Goal: Transaction & Acquisition: Subscribe to service/newsletter

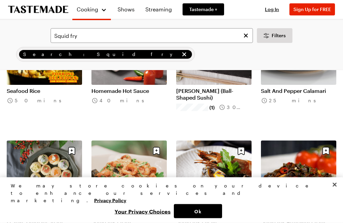
scroll to position [368, 0]
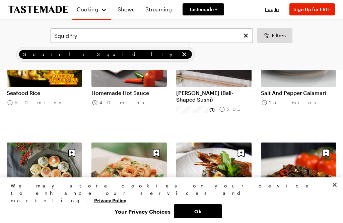
click at [333, 192] on button "Close" at bounding box center [335, 184] width 15 height 15
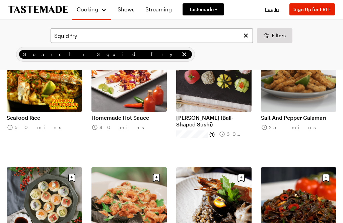
scroll to position [343, 0]
click at [302, 121] on link "Salt And Pepper Calamari" at bounding box center [298, 117] width 75 height 7
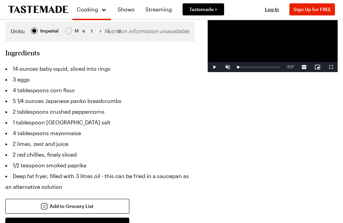
scroll to position [164, 0]
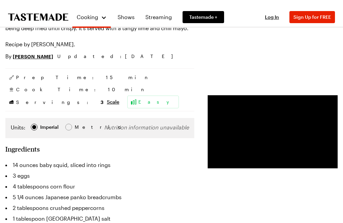
scroll to position [0, 0]
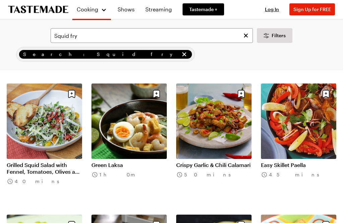
scroll to position [559, 0]
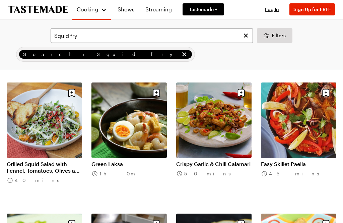
click at [234, 164] on link "Crispy Garlic & Chili Calamari" at bounding box center [213, 164] width 75 height 7
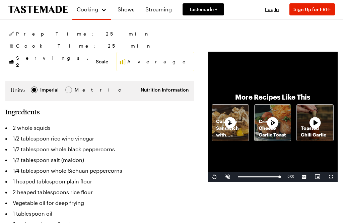
scroll to position [94, 0]
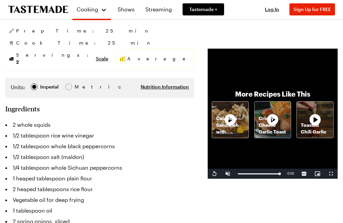
click at [96, 55] on span "Scale" at bounding box center [102, 58] width 12 height 7
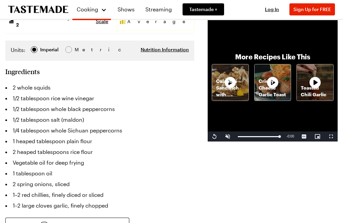
scroll to position [133, 0]
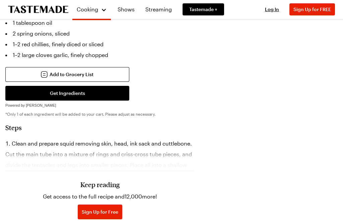
click at [82, 214] on span "Sign Up for Free" at bounding box center [100, 212] width 37 height 7
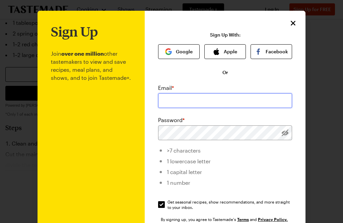
click at [169, 98] on input "email" at bounding box center [225, 100] width 134 height 15
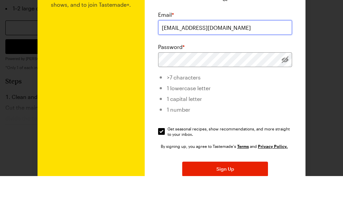
scroll to position [25, 0]
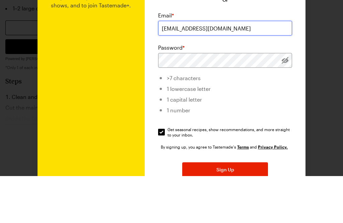
type input "[EMAIL_ADDRESS][DOMAIN_NAME]"
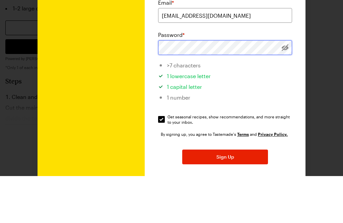
scroll to position [39, 0]
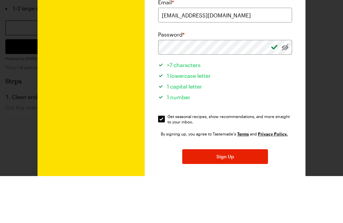
click at [289, 87] on div at bounding box center [285, 94] width 14 height 15
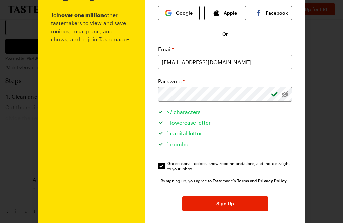
click at [284, 48] on div "Email *" at bounding box center [225, 49] width 134 height 8
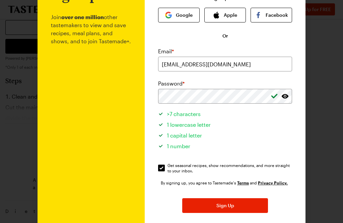
scroll to position [36, 0]
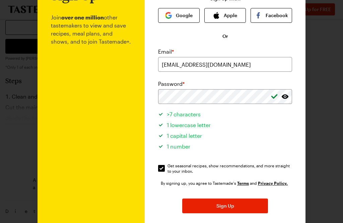
click at [160, 168] on input "Get seasonal recipes, show recommendations, and more straight to your inbox. Ge…" at bounding box center [161, 168] width 7 height 7
checkbox input "false"
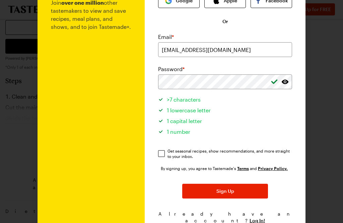
scroll to position [50, 0]
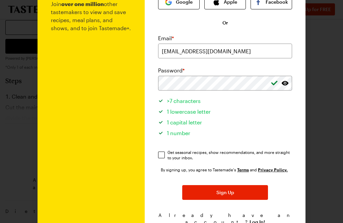
click at [198, 195] on button "Sign Up" at bounding box center [225, 192] width 86 height 15
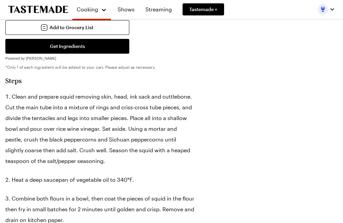
scroll to position [281, 0]
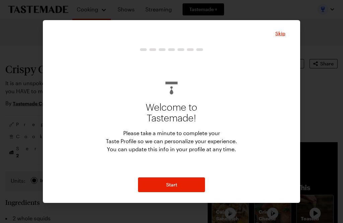
click at [282, 37] on span "Skip" at bounding box center [281, 33] width 10 height 7
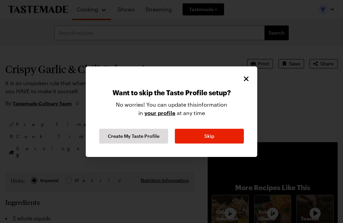
click at [202, 143] on button "Skip" at bounding box center [209, 136] width 69 height 15
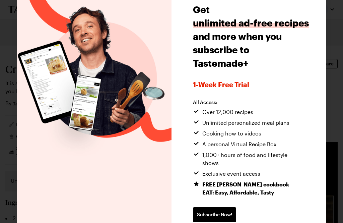
scroll to position [25, 0]
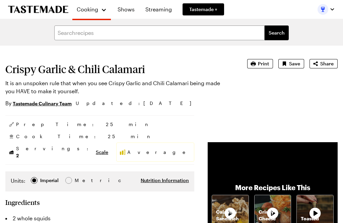
click at [255, 223] on p "Crispy Cheese Garlic Toast" at bounding box center [273, 219] width 37 height 20
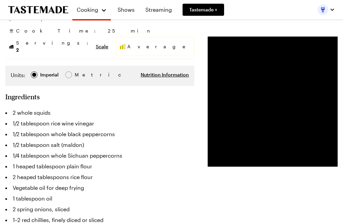
scroll to position [105, 0]
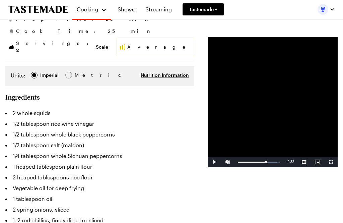
click at [208, 162] on span "Video Player" at bounding box center [214, 162] width 13 height 0
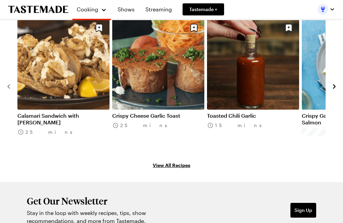
scroll to position [956, 0]
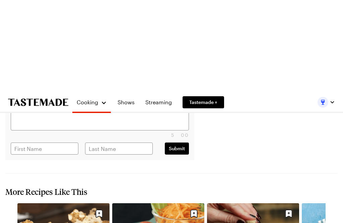
type textarea "x"
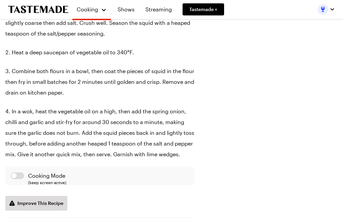
scroll to position [456, 0]
